Goal: Task Accomplishment & Management: Manage account settings

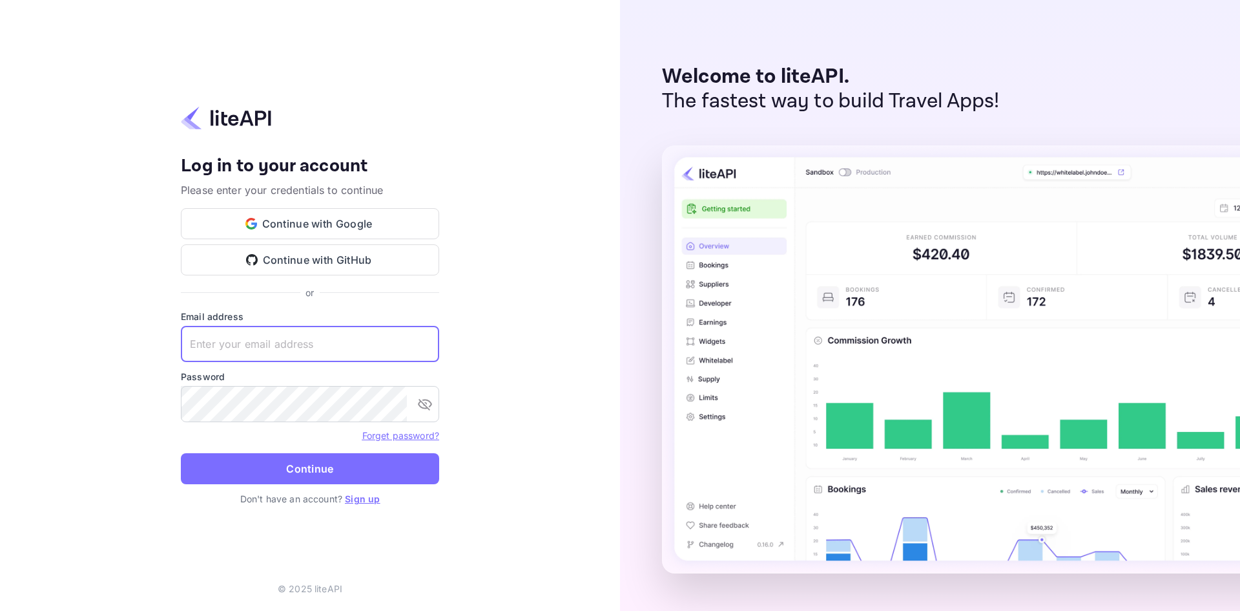
click at [354, 343] on input "text" at bounding box center [310, 344] width 258 height 36
paste input "[EMAIL_ADDRESS][DOMAIN_NAME]"
type input "[EMAIL_ADDRESS][DOMAIN_NAME]"
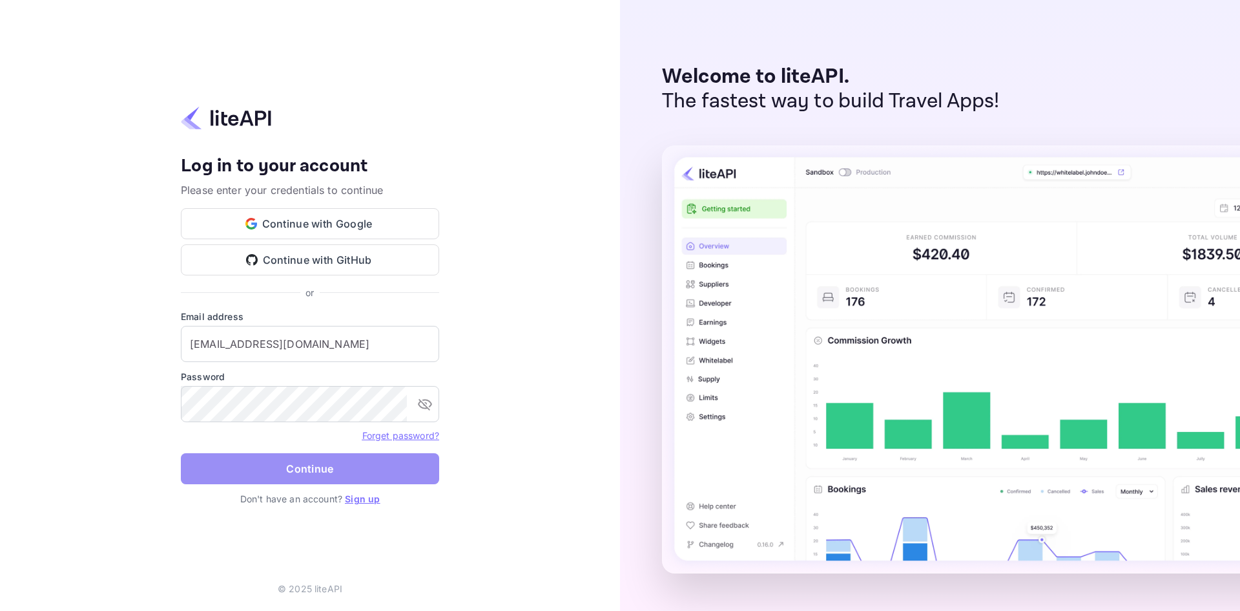
click at [320, 461] on button "Continue" at bounding box center [310, 468] width 258 height 31
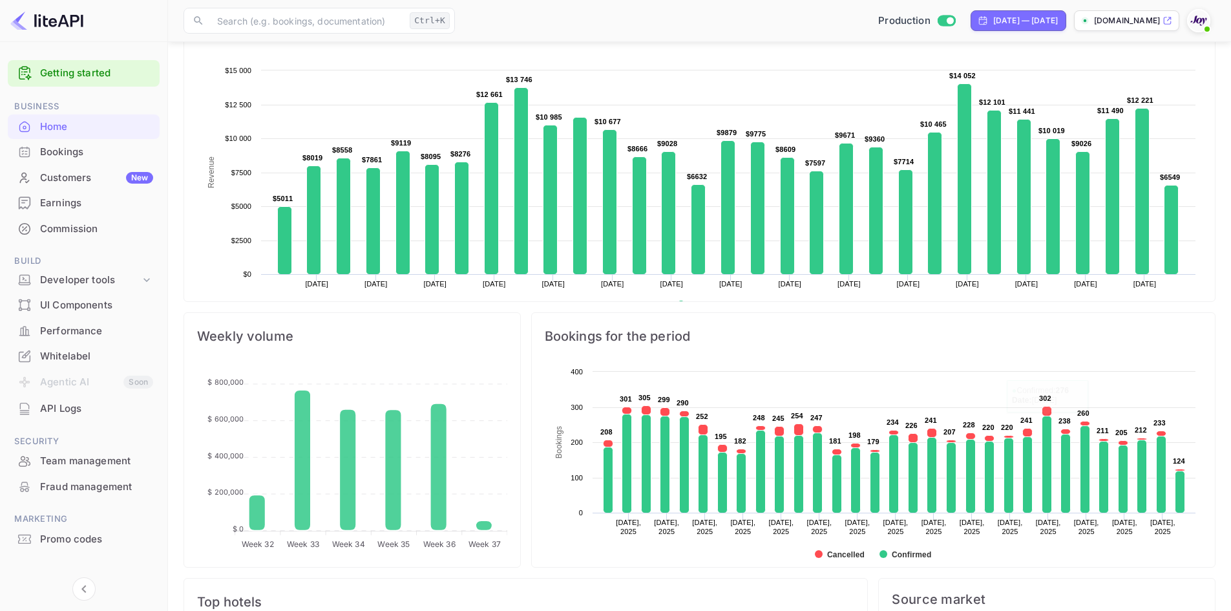
scroll to position [388, 0]
